Goal: Task Accomplishment & Management: Use online tool/utility

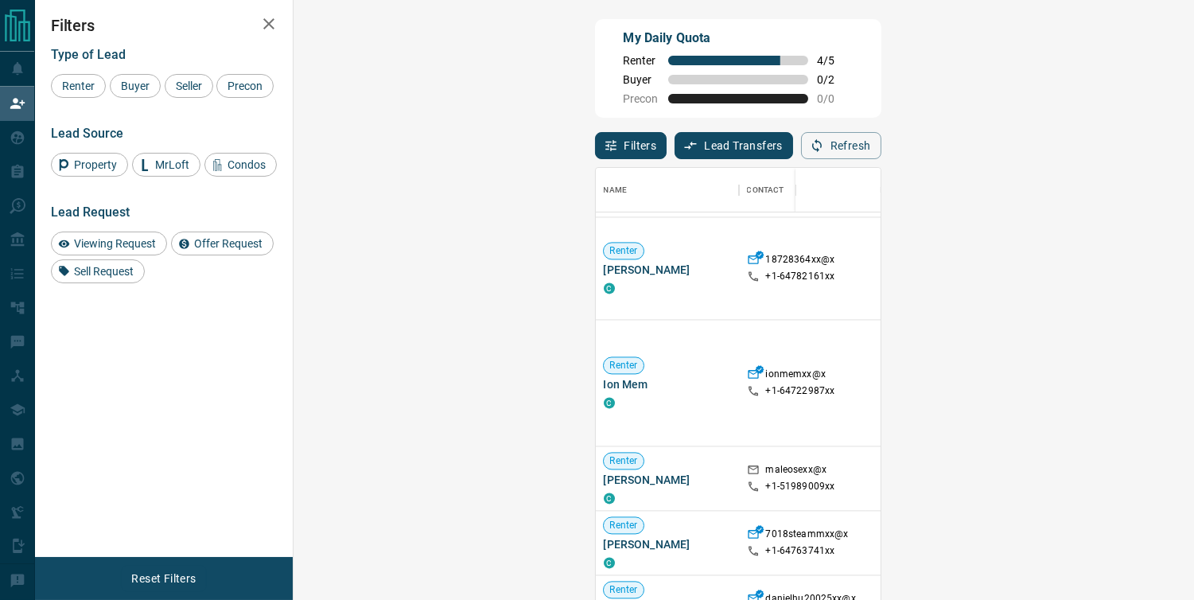
scroll to position [1020, 0]
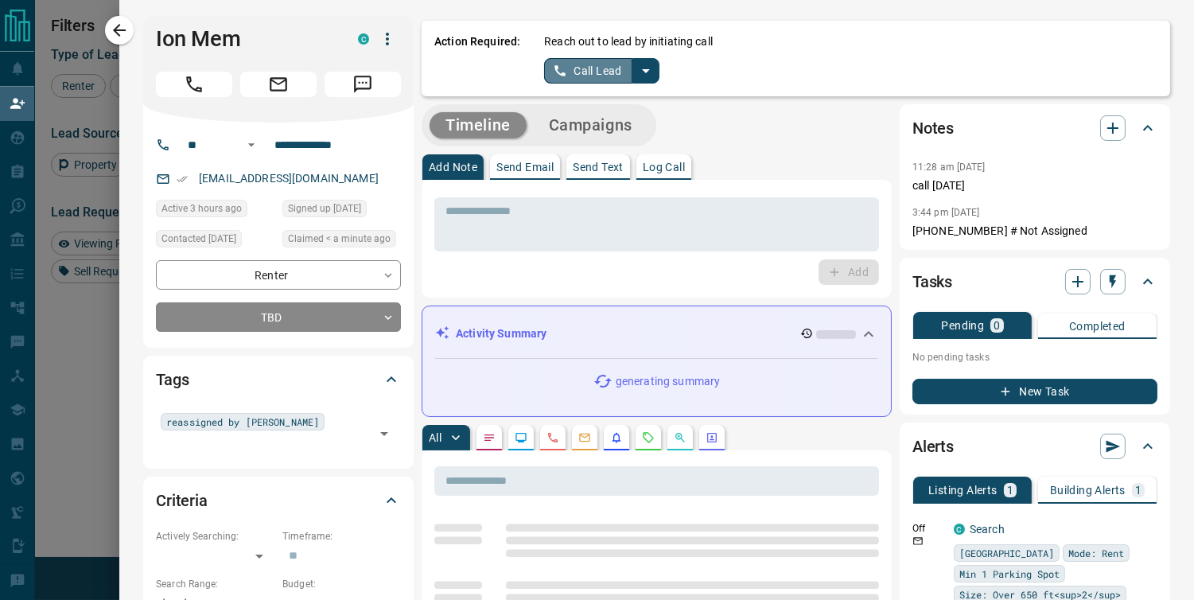
click at [579, 67] on button "Call Lead" at bounding box center [588, 70] width 88 height 25
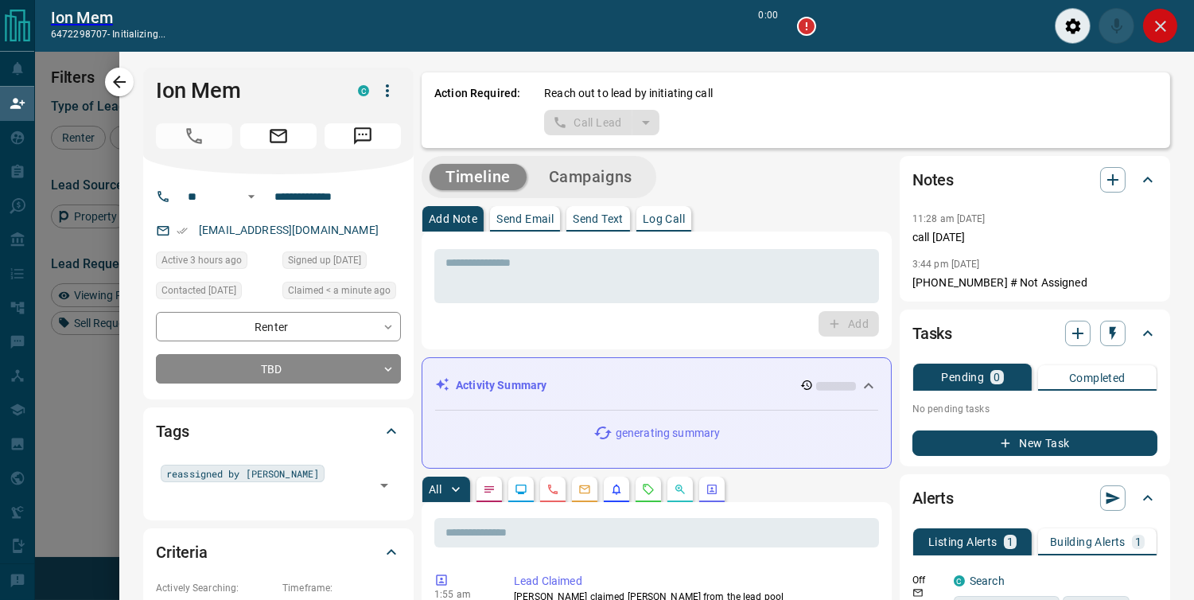
scroll to position [401, 852]
click at [1155, 36] on button "Close" at bounding box center [1160, 26] width 36 height 36
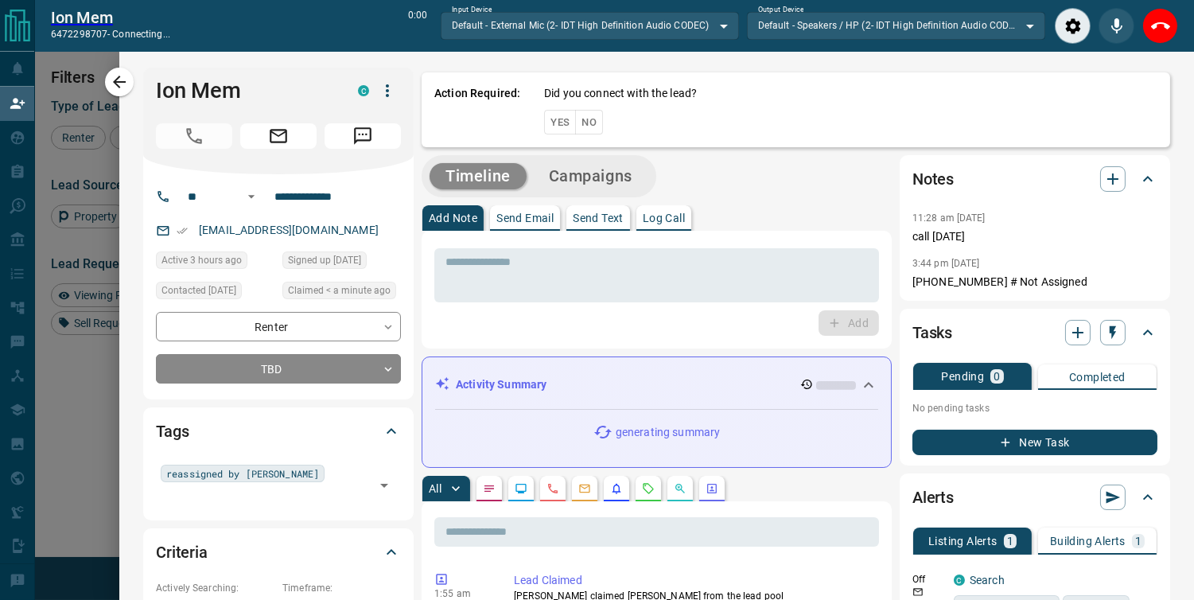
click at [1159, 20] on icon "End Call" at bounding box center [1160, 26] width 19 height 19
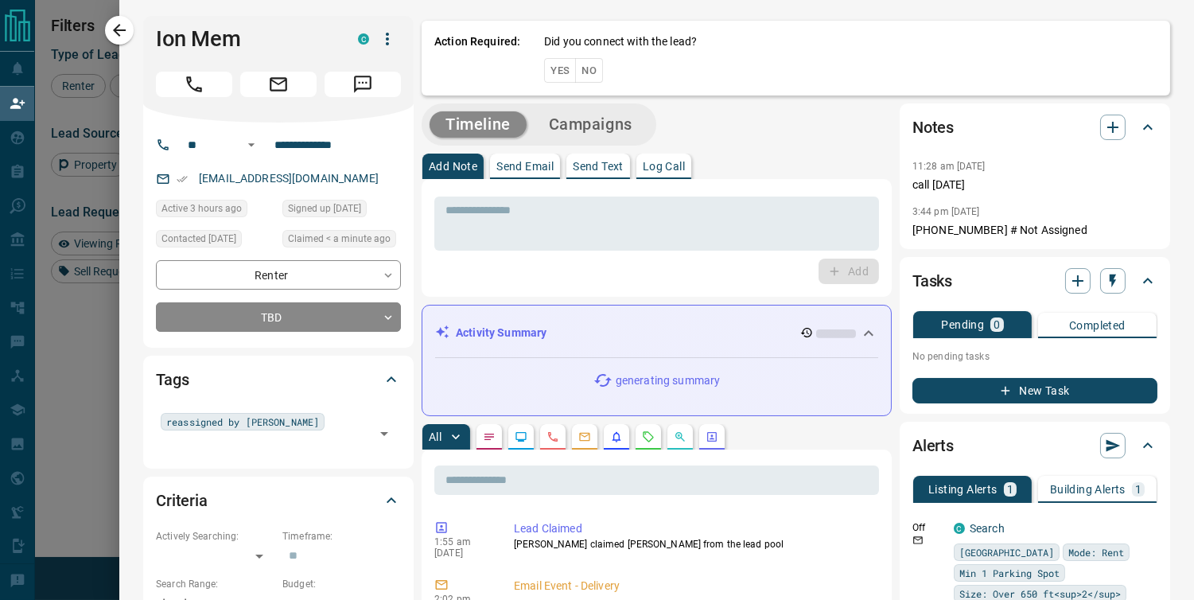
scroll to position [441, 852]
click at [545, 70] on button "Yes" at bounding box center [560, 70] width 32 height 25
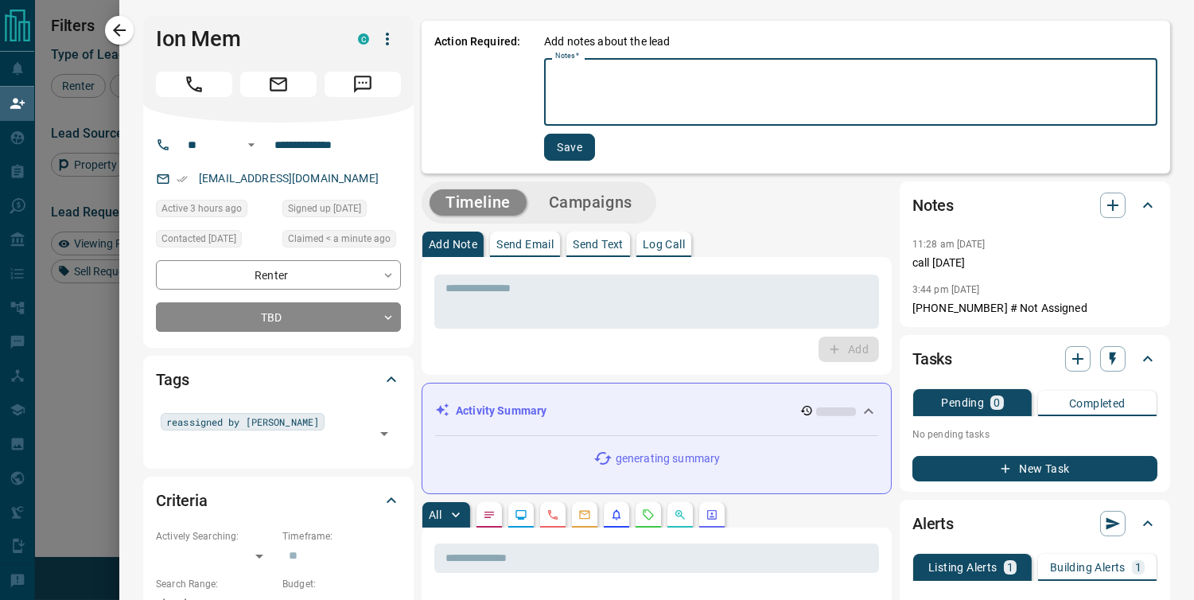
paste textarea "**********"
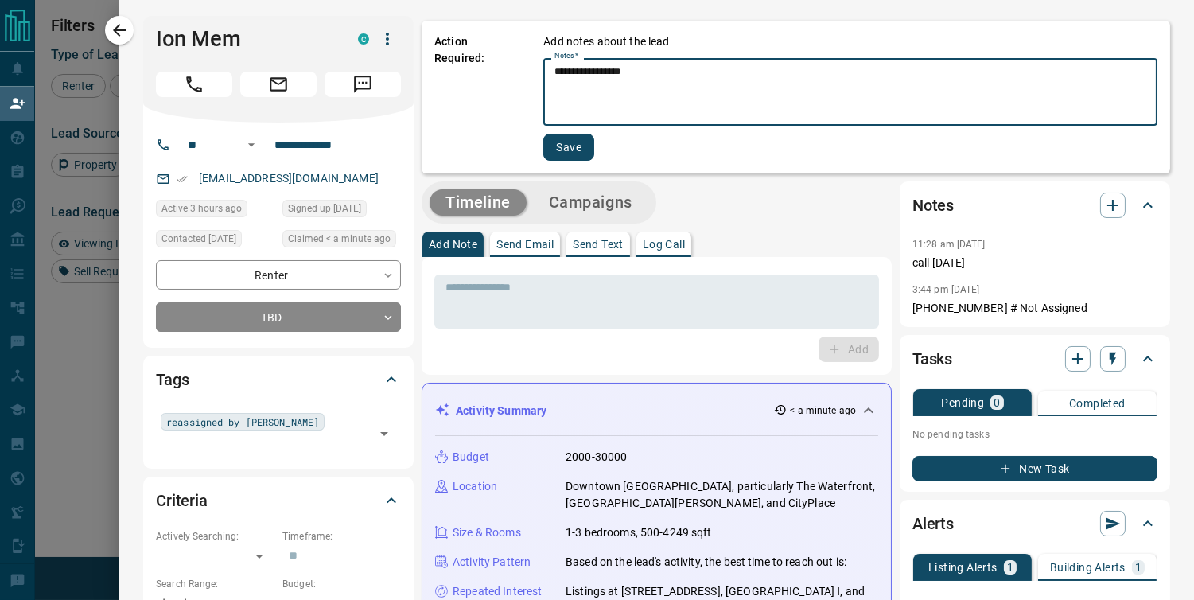
type textarea "**********"
click at [553, 139] on button "Save" at bounding box center [568, 147] width 51 height 27
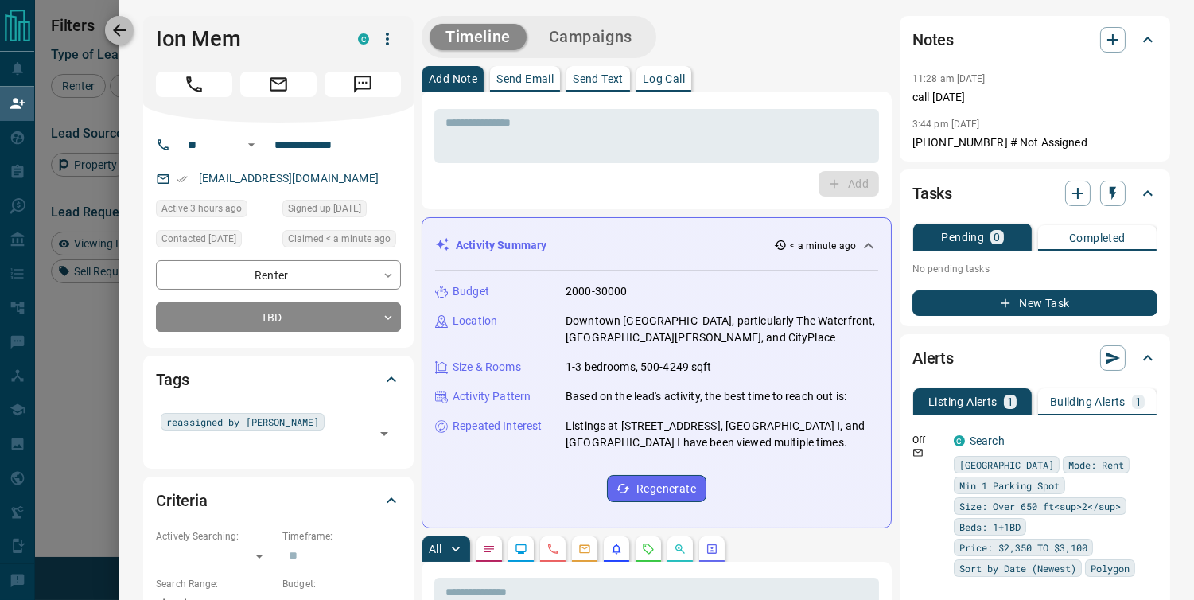
click at [120, 37] on icon "button" at bounding box center [119, 30] width 19 height 19
